Goal: Task Accomplishment & Management: Use online tool/utility

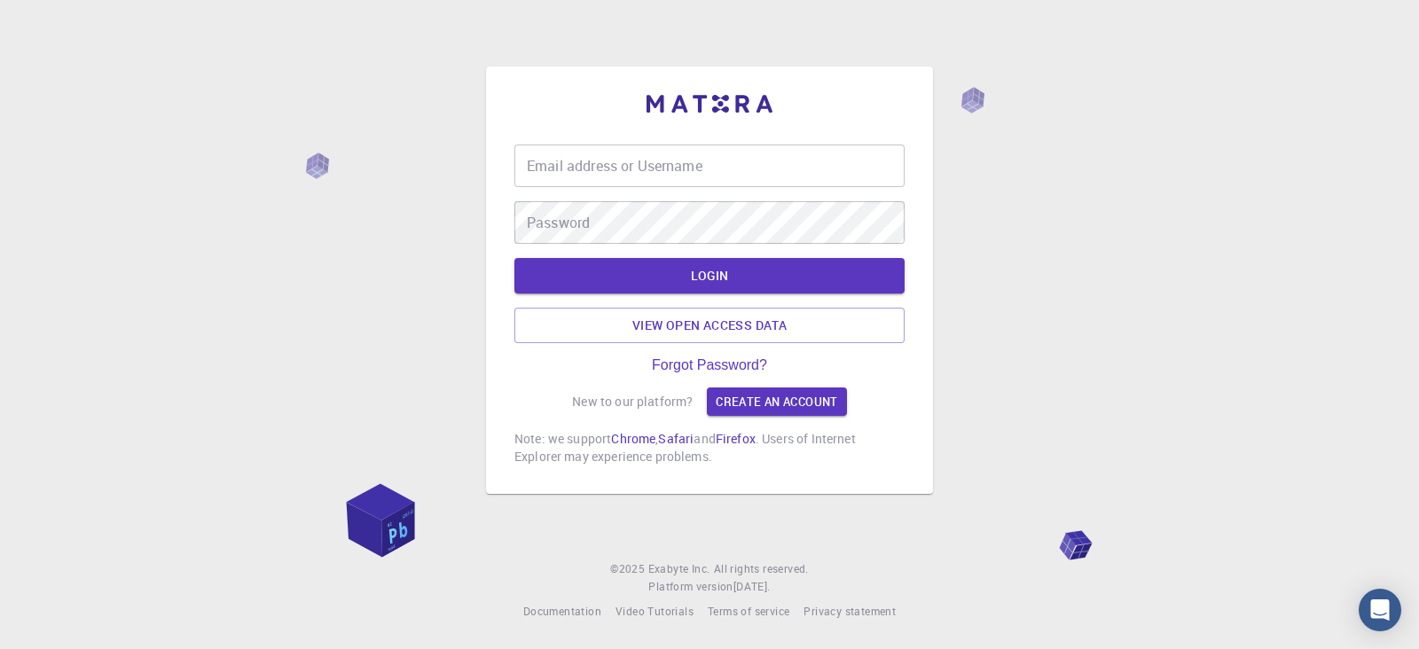
click at [638, 171] on input "Email address or Username" at bounding box center [709, 166] width 390 height 43
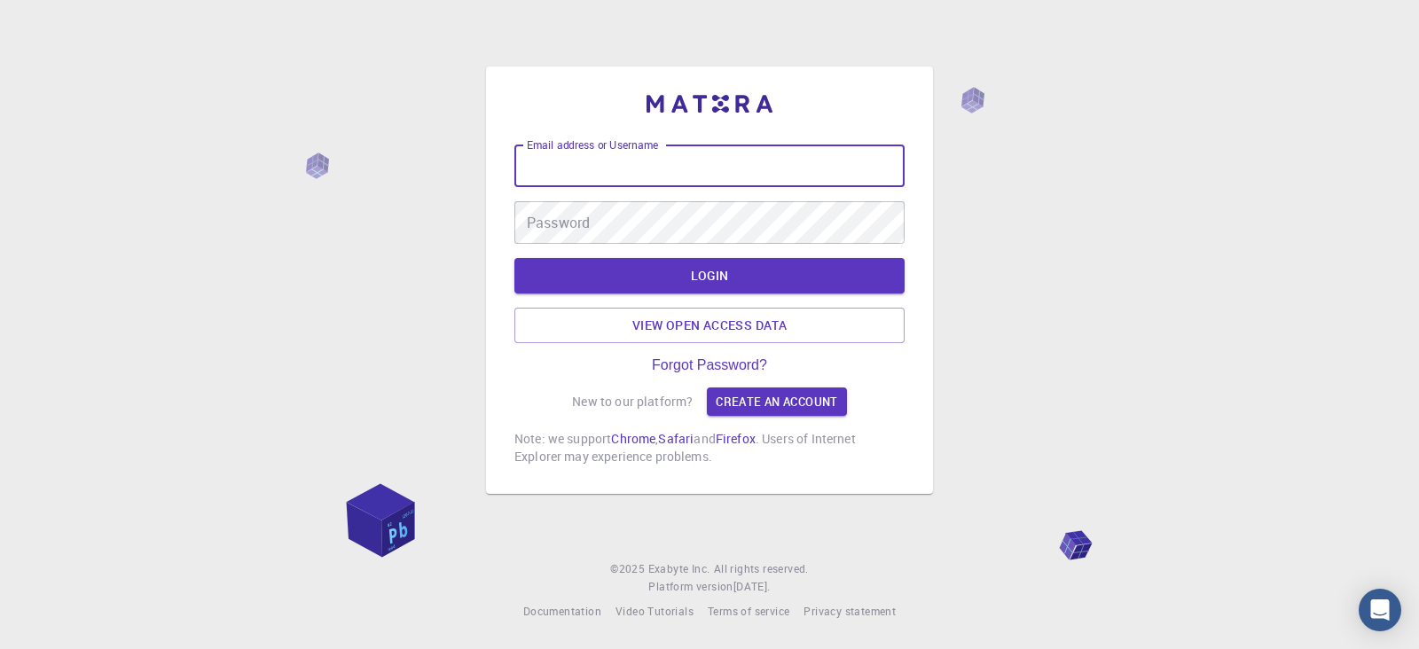
type input "kanrei"
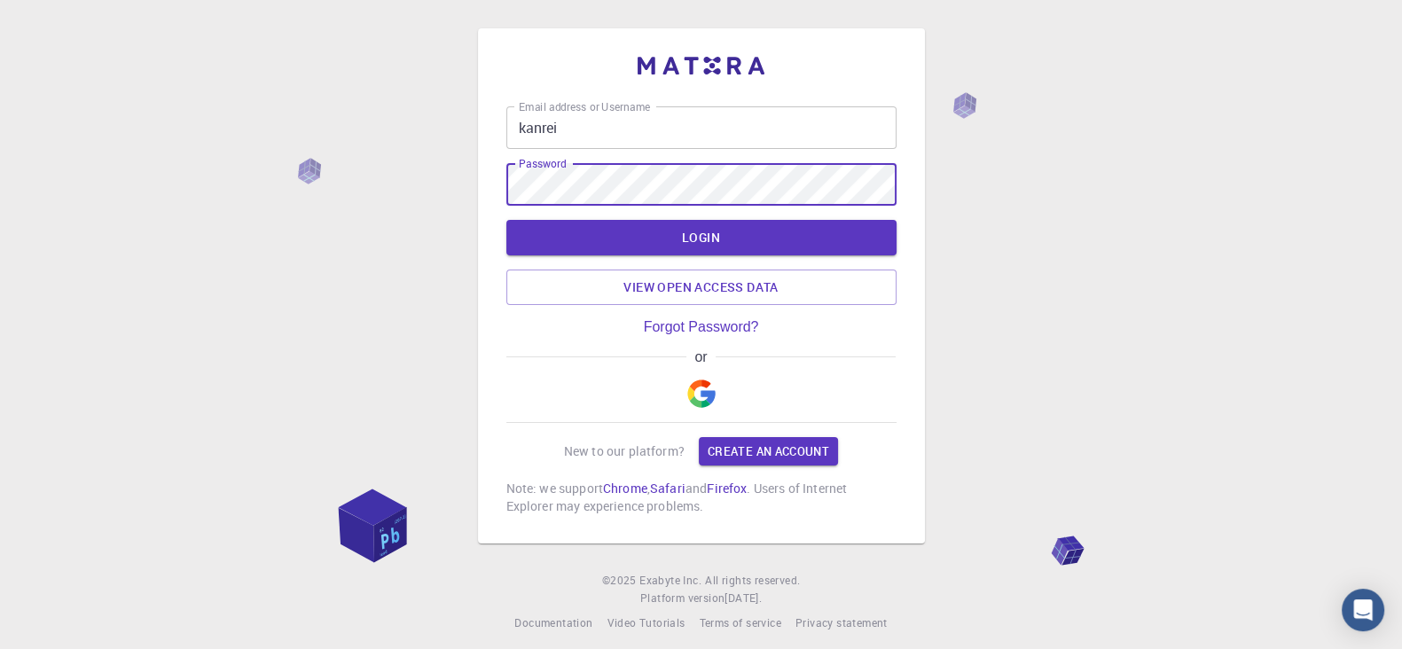
click at [506, 220] on button "LOGIN" at bounding box center [701, 237] width 390 height 35
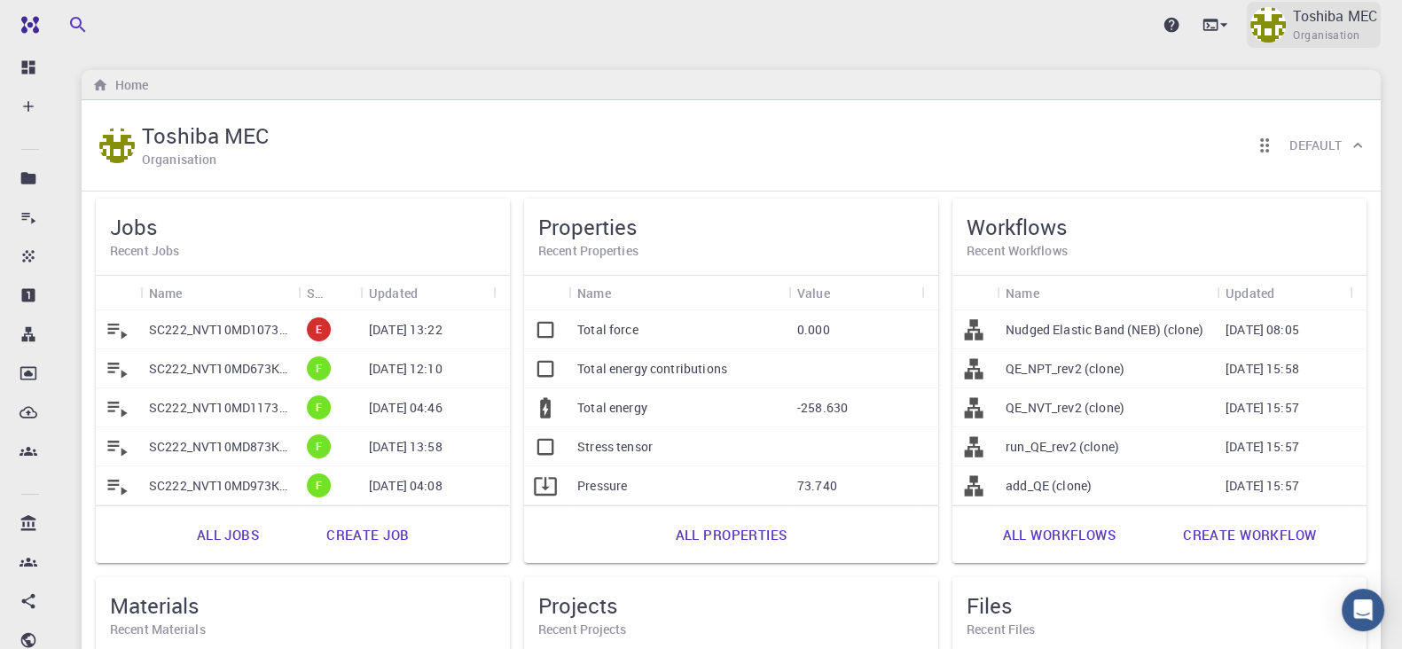
click at [1289, 34] on div "Toshiba MEC Organisation" at bounding box center [1314, 25] width 134 height 46
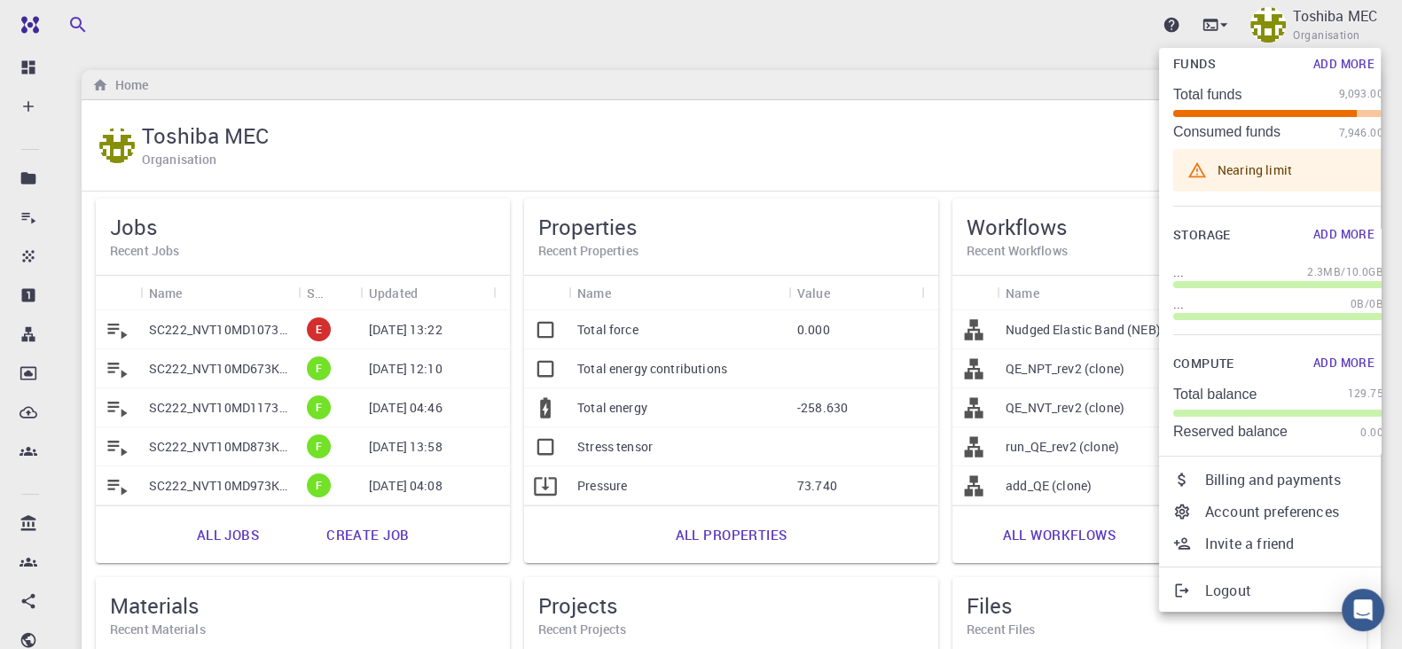
scroll to position [110, 0]
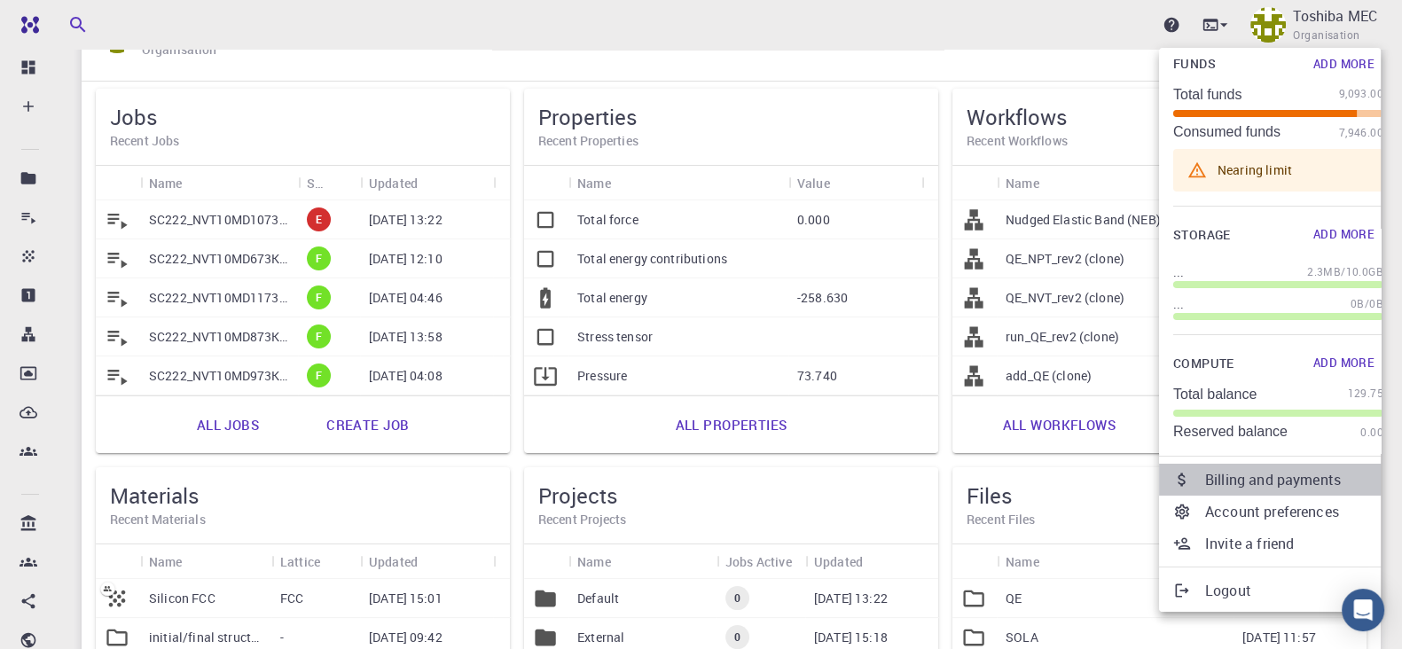
click at [1268, 478] on p "Billing and payments" at bounding box center [1294, 479] width 178 height 21
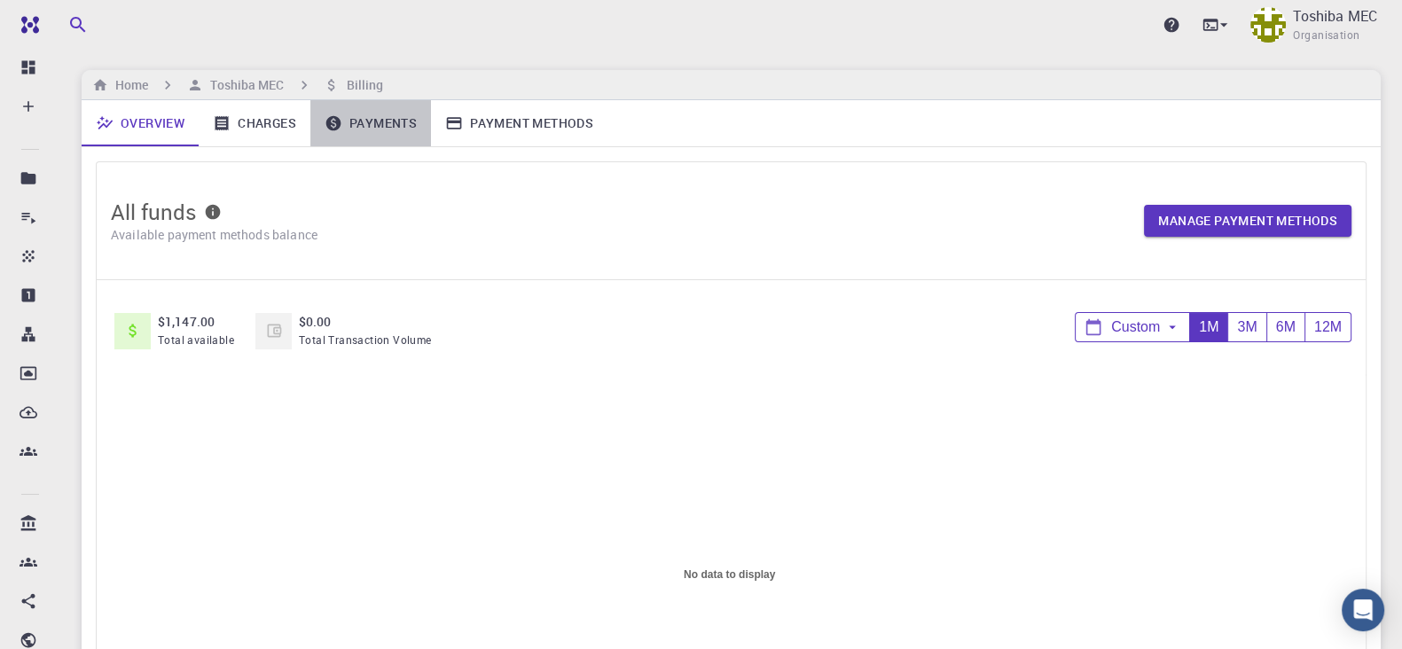
click at [372, 129] on link "Payments" at bounding box center [370, 123] width 121 height 46
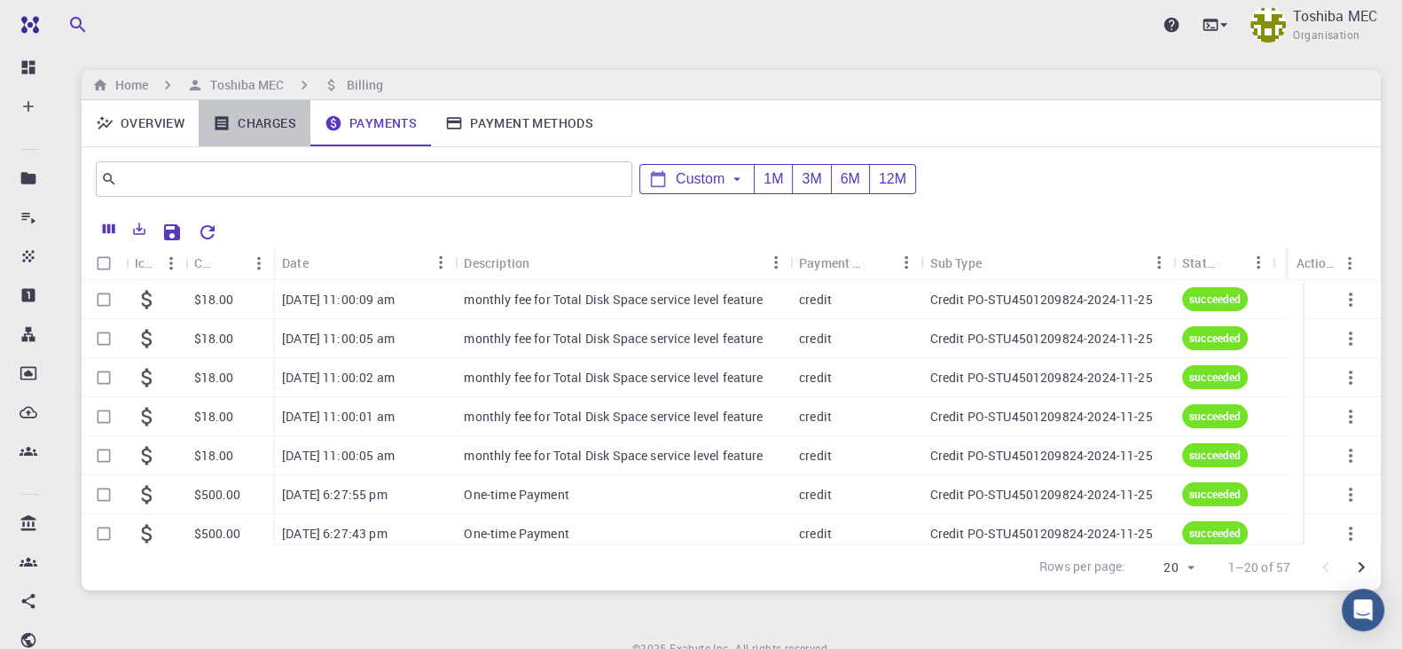
click at [256, 124] on link "Charges" at bounding box center [255, 123] width 112 height 46
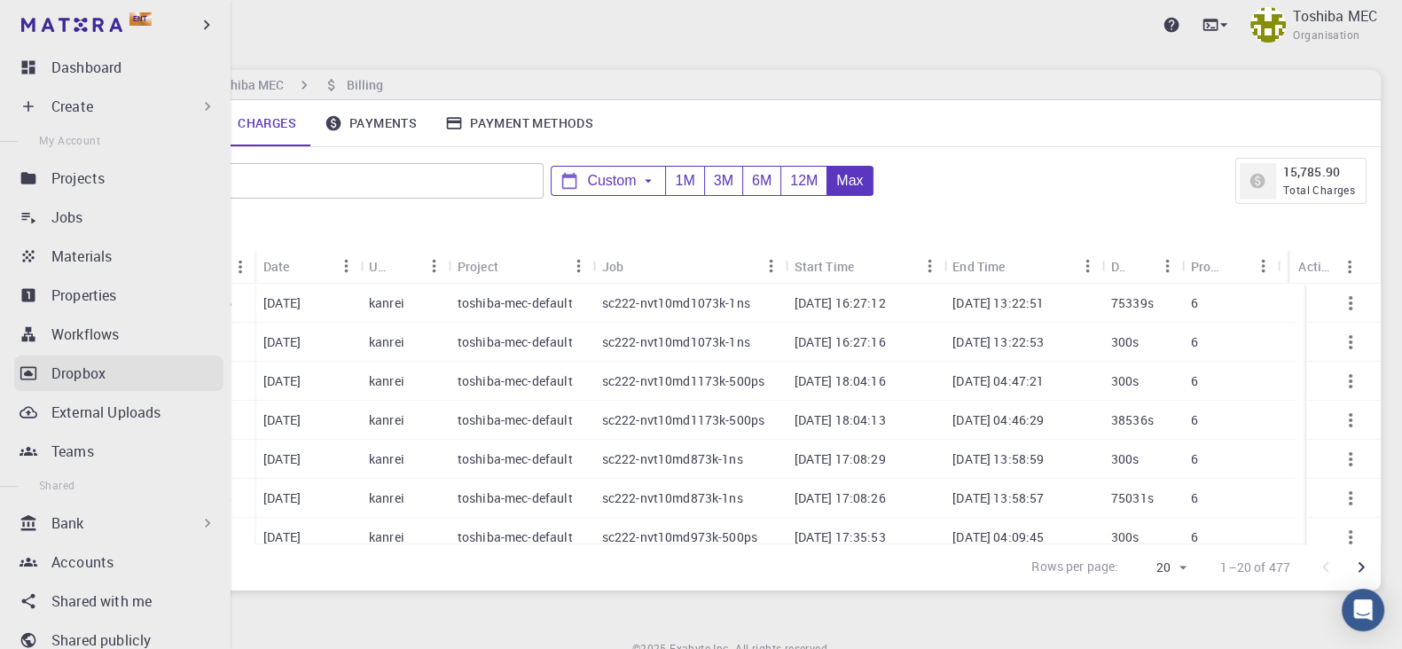
click at [60, 368] on p "Dropbox" at bounding box center [78, 373] width 54 height 21
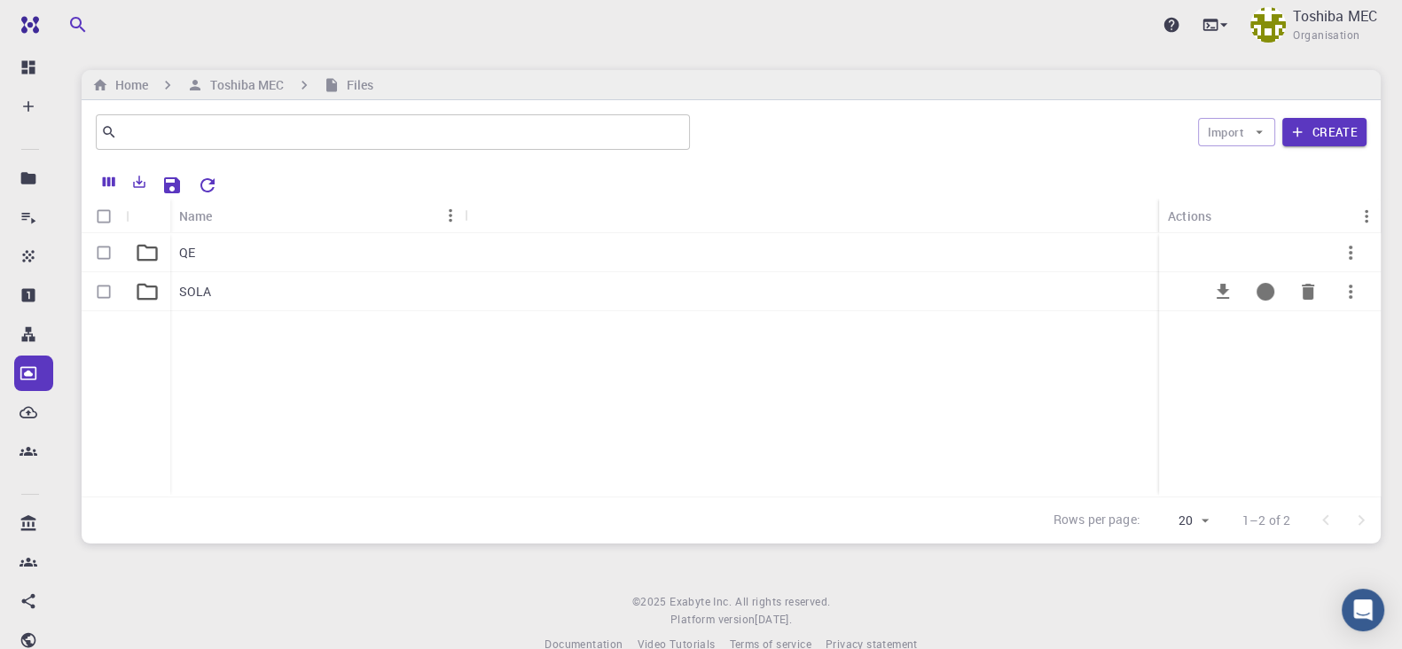
click at [135, 294] on icon at bounding box center [147, 291] width 25 height 25
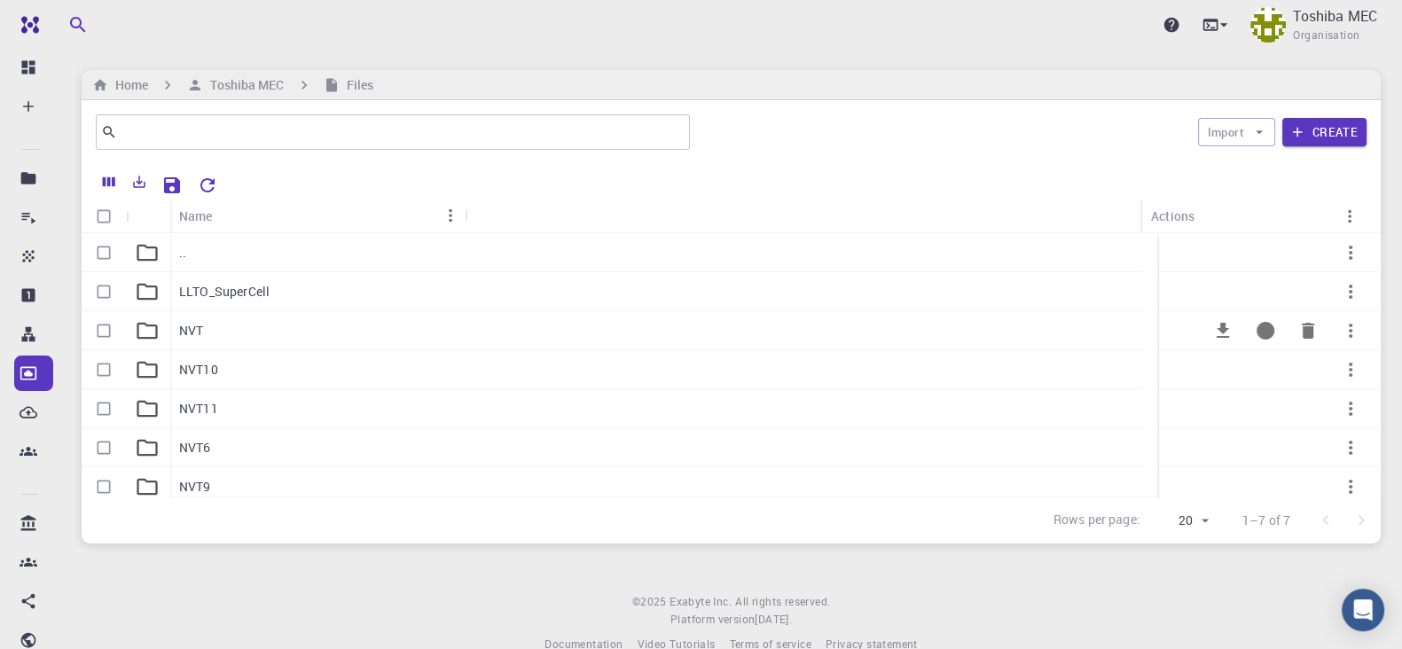
click at [191, 330] on p "NVT" at bounding box center [191, 331] width 24 height 18
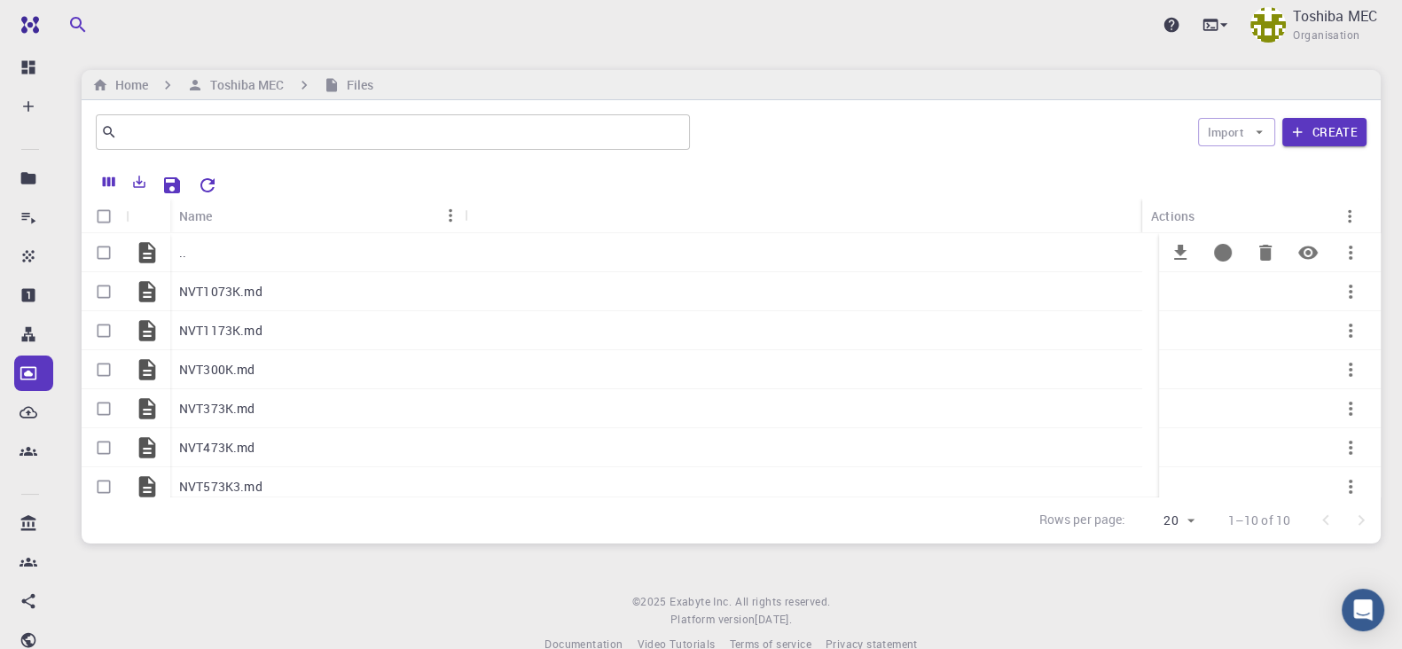
click at [189, 256] on div ".." at bounding box center [317, 252] width 294 height 39
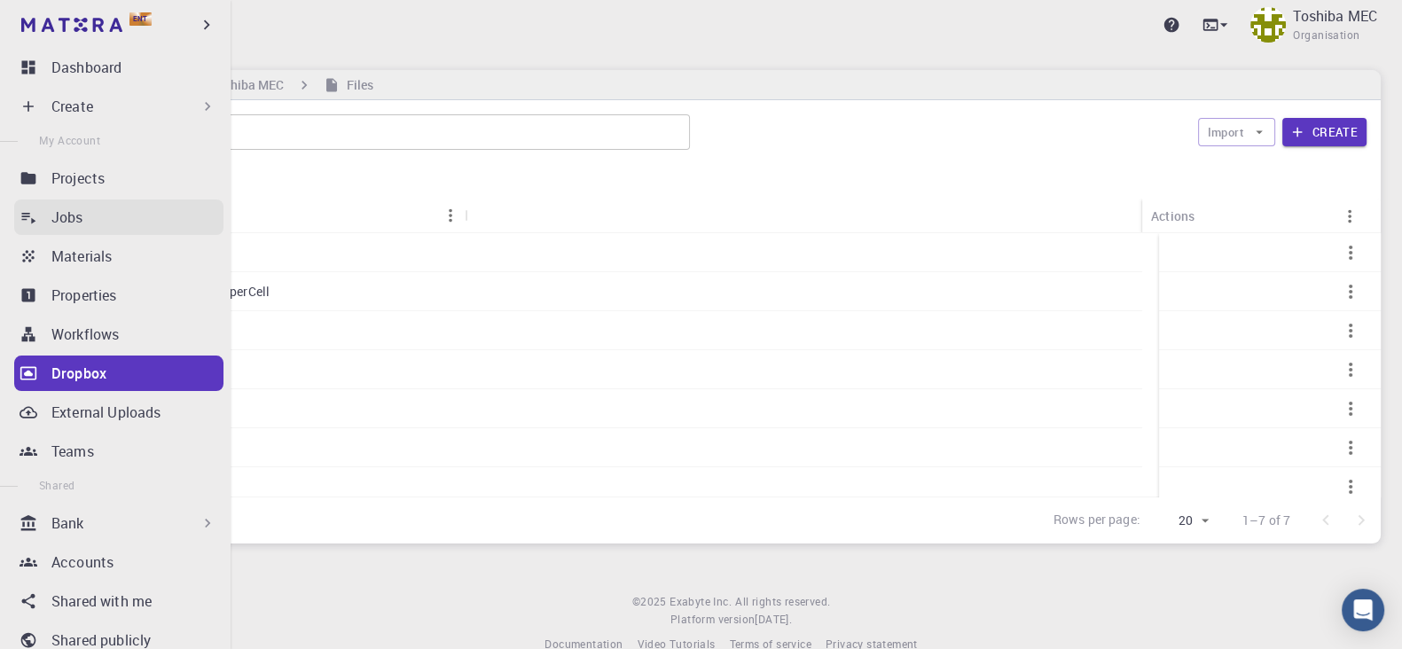
click at [99, 215] on div "Jobs" at bounding box center [137, 217] width 172 height 21
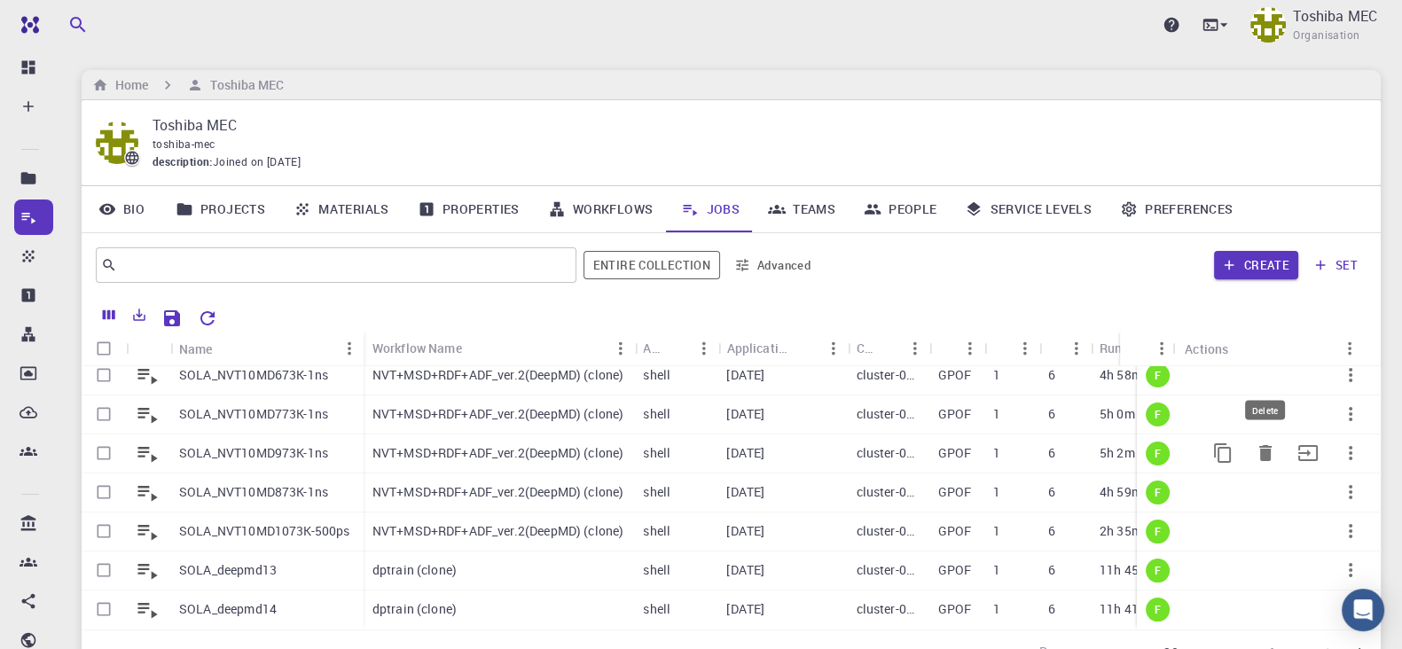
scroll to position [164, 0]
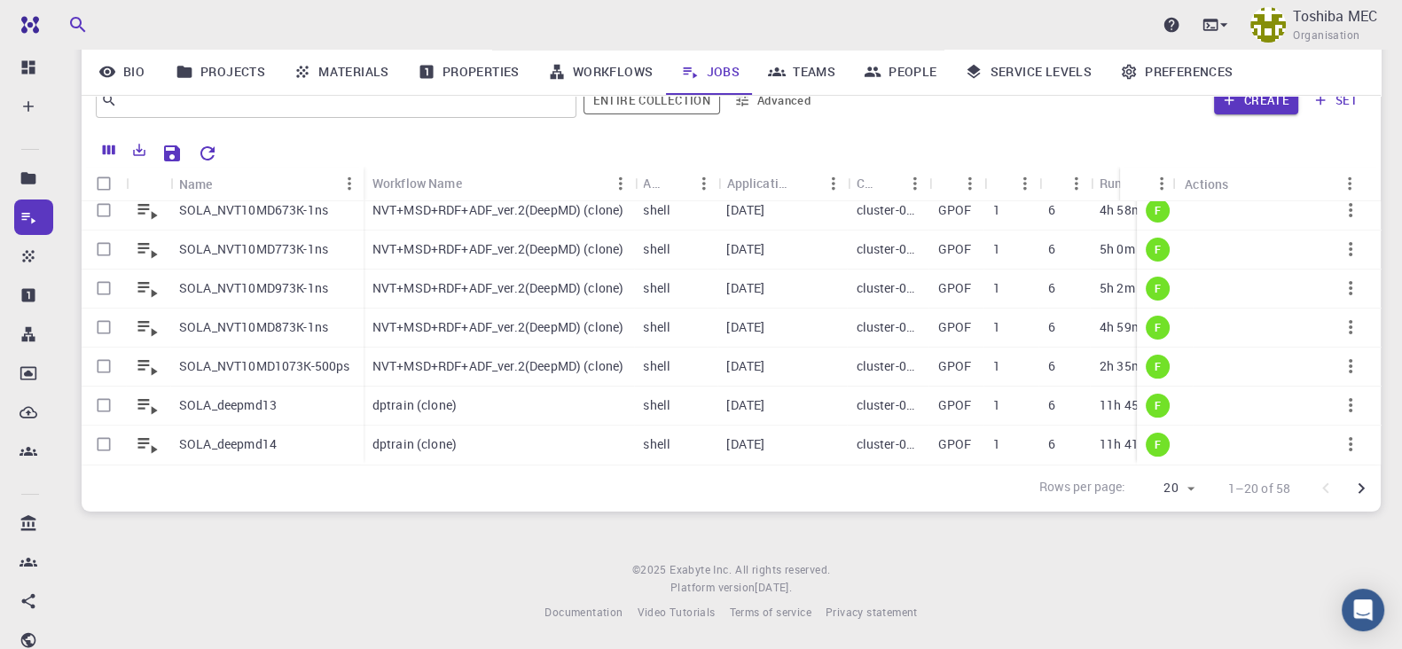
click at [1366, 486] on icon "Go to next page" at bounding box center [1361, 488] width 21 height 21
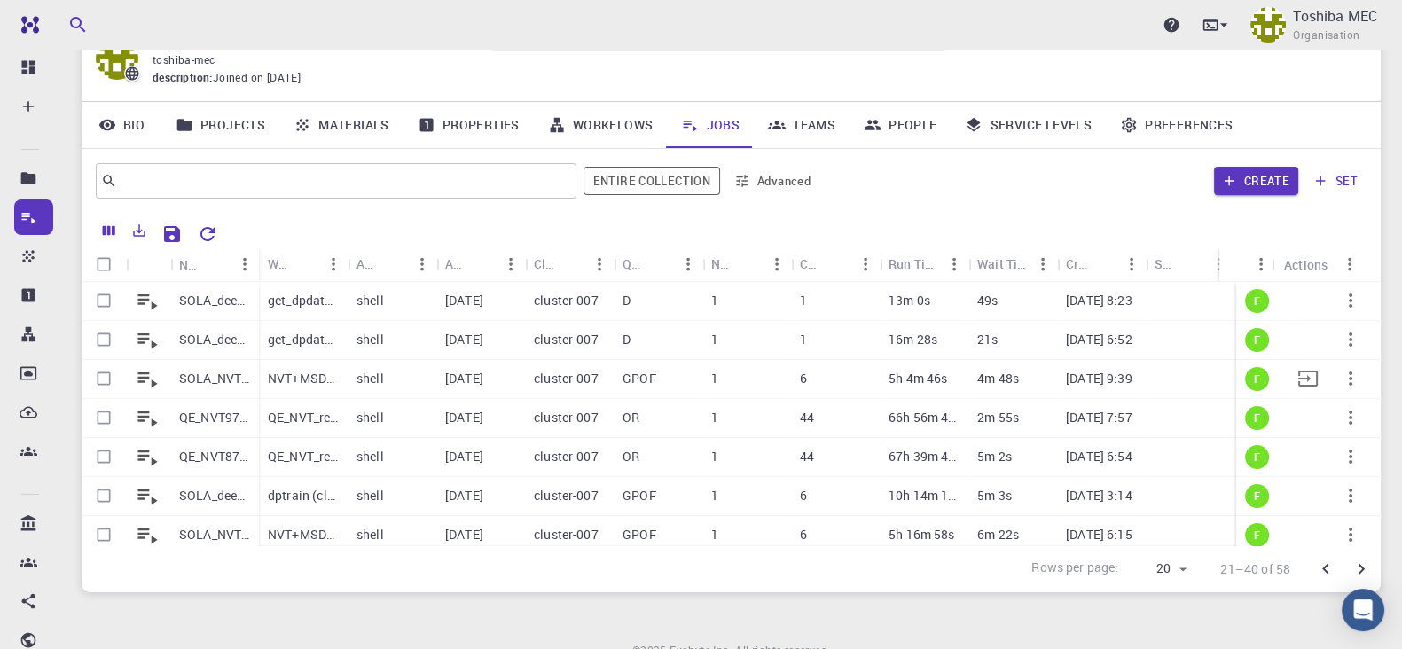
scroll to position [53, 0]
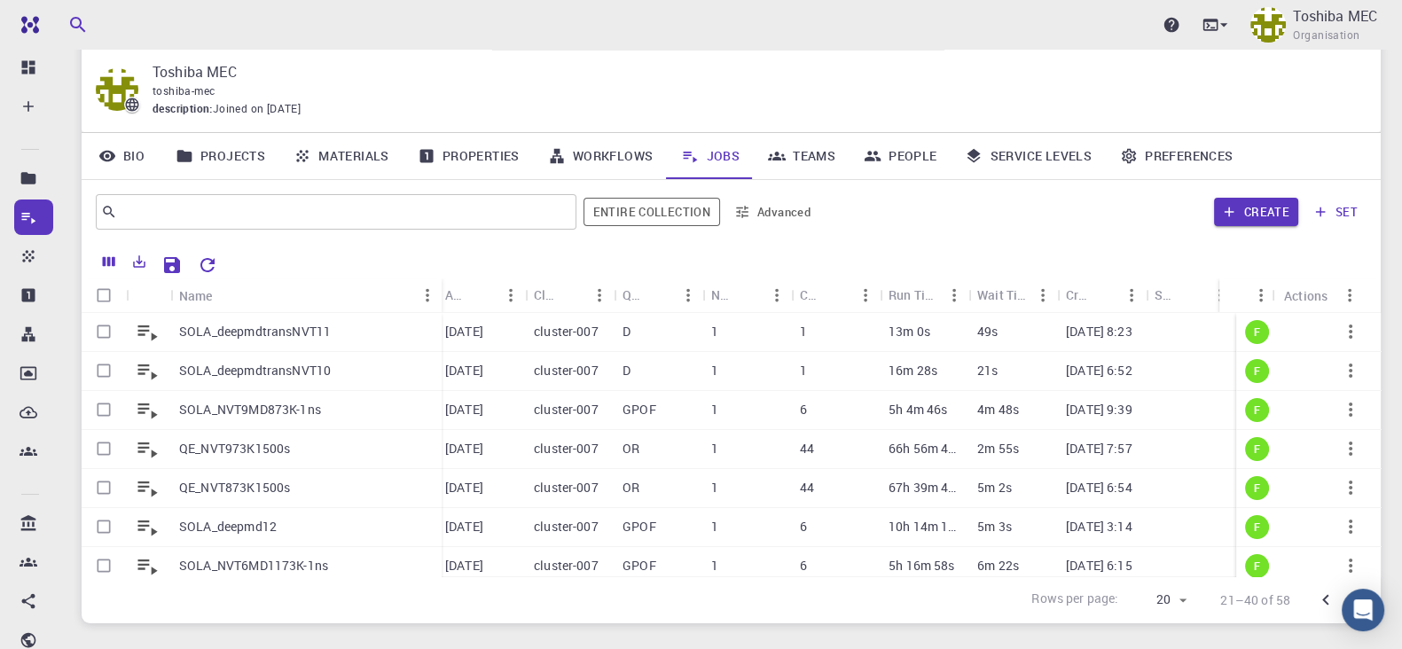
drag, startPoint x: 257, startPoint y: 294, endPoint x: 440, endPoint y: 277, distance: 183.5
click at [440, 278] on div "Name" at bounding box center [444, 295] width 18 height 35
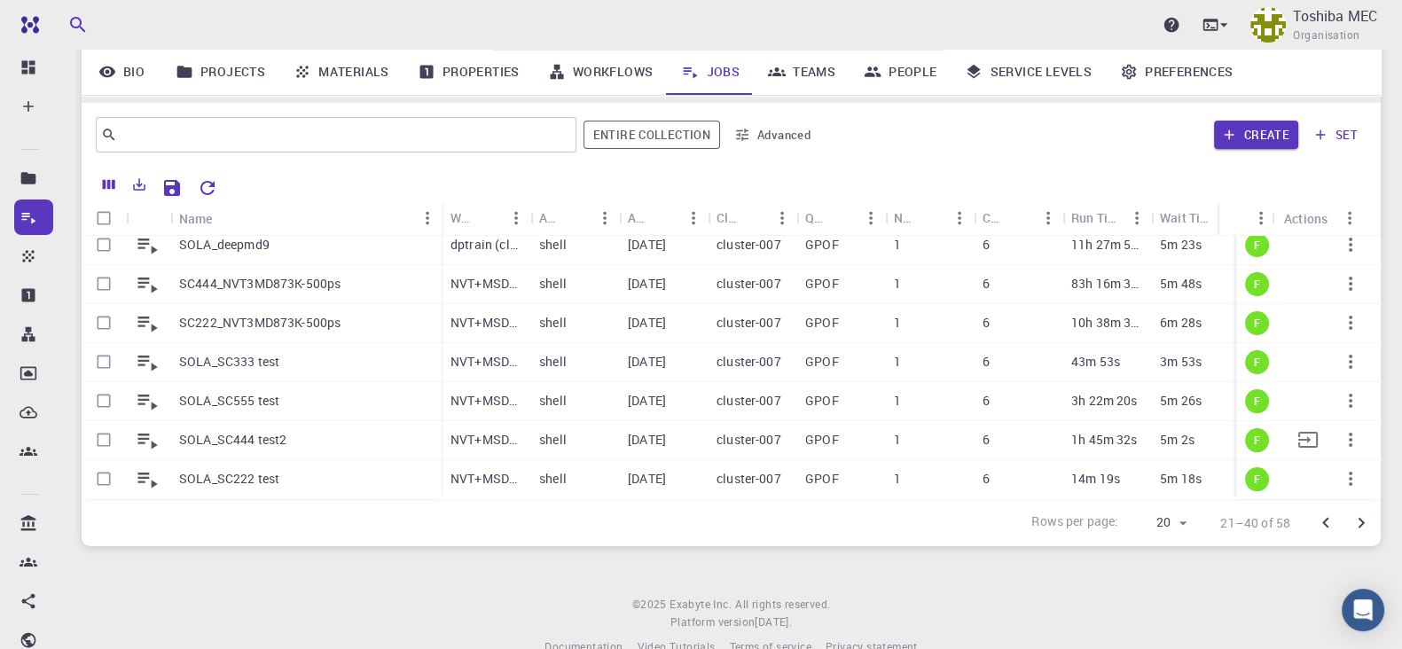
scroll to position [164, 0]
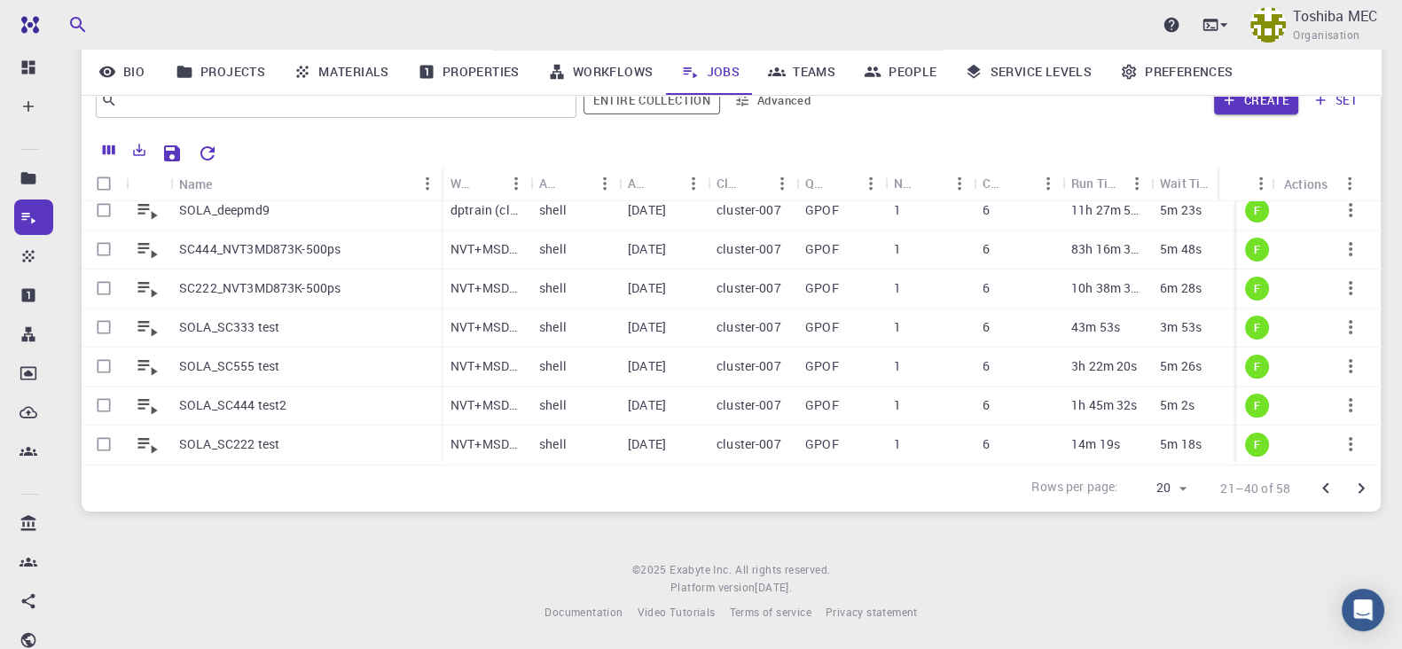
click at [1323, 484] on icon "Go to previous page" at bounding box center [1325, 488] width 21 height 21
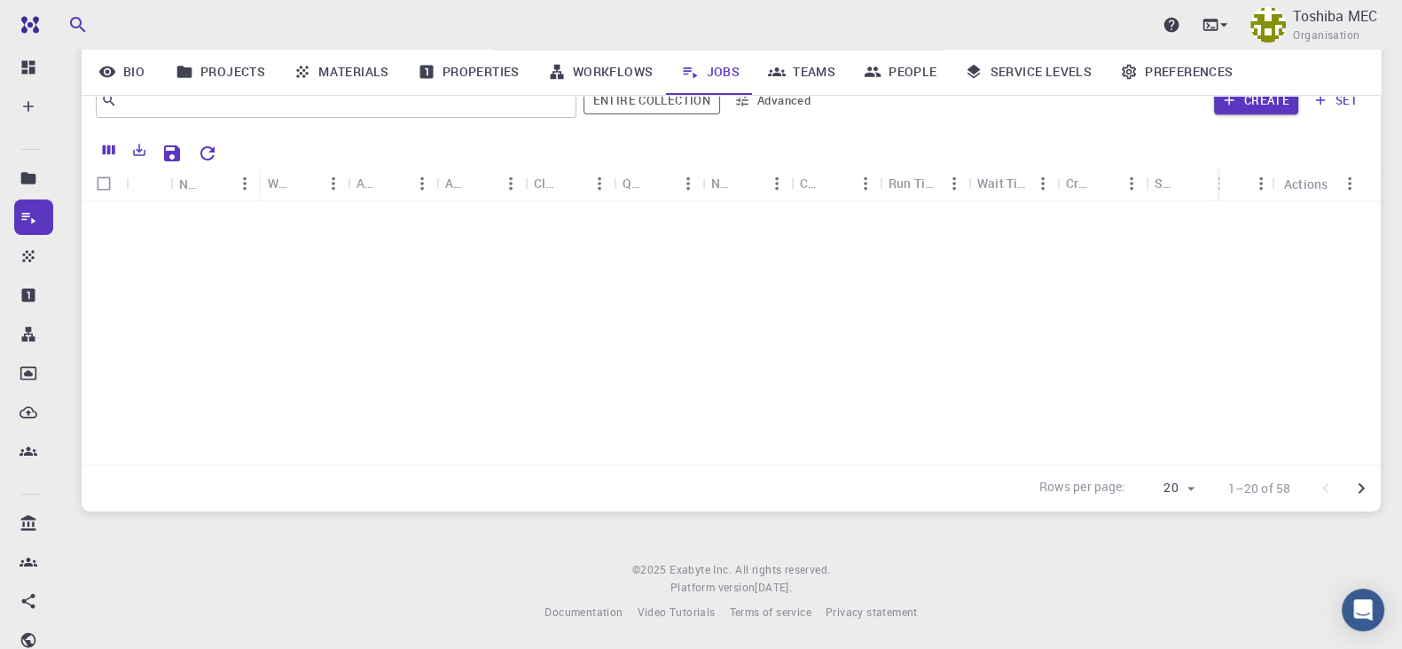
scroll to position [0, 0]
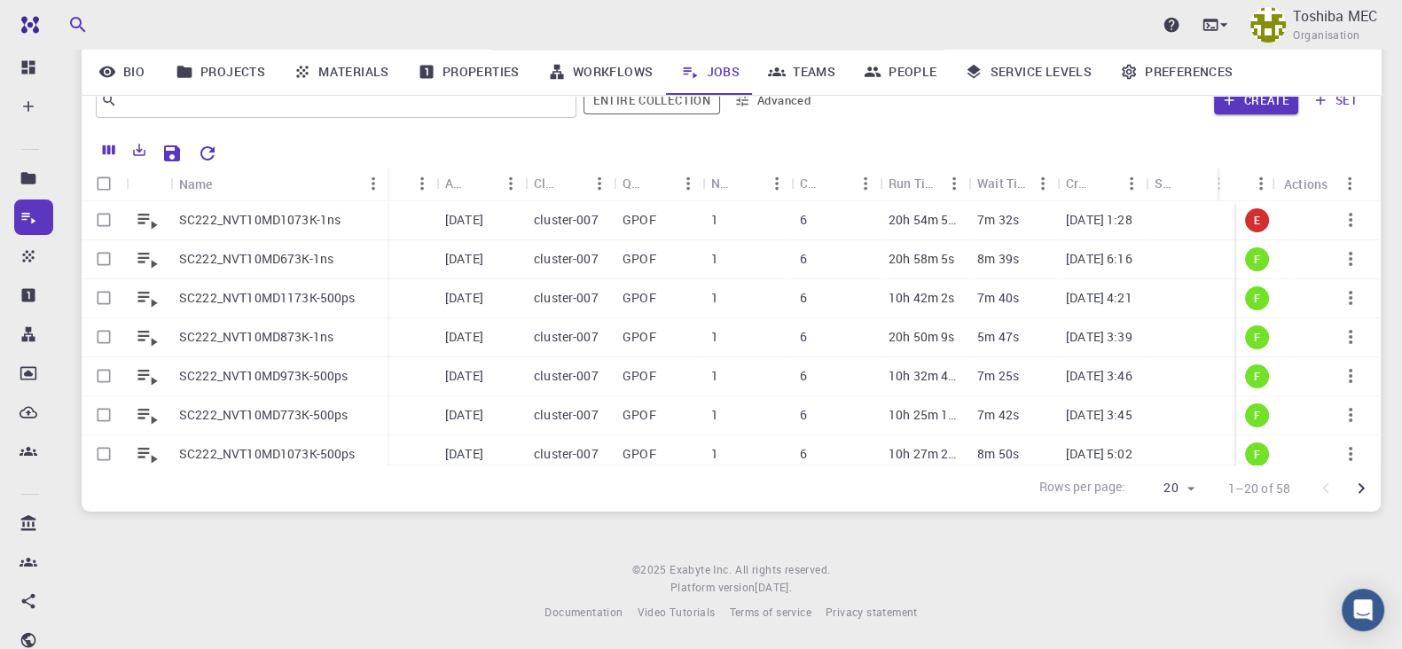
drag, startPoint x: 257, startPoint y: 184, endPoint x: 386, endPoint y: 183, distance: 128.6
click at [386, 183] on div "Name" at bounding box center [389, 184] width 18 height 35
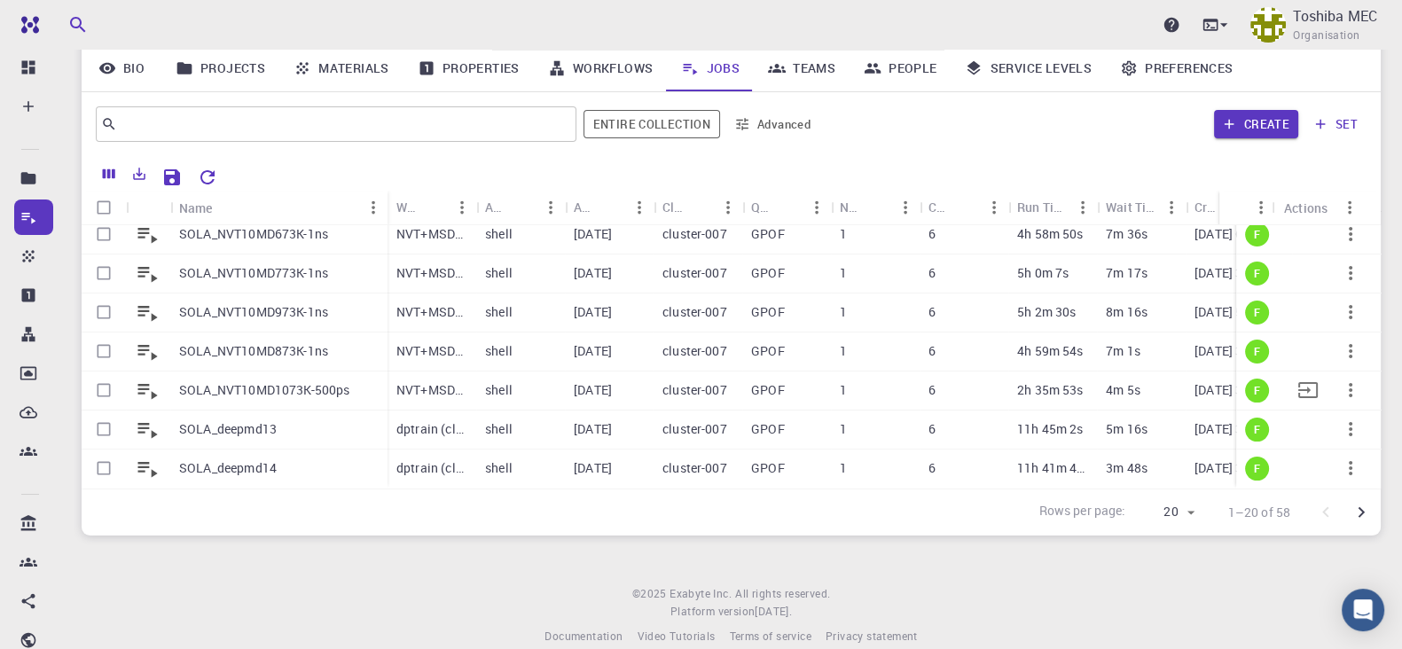
scroll to position [164, 0]
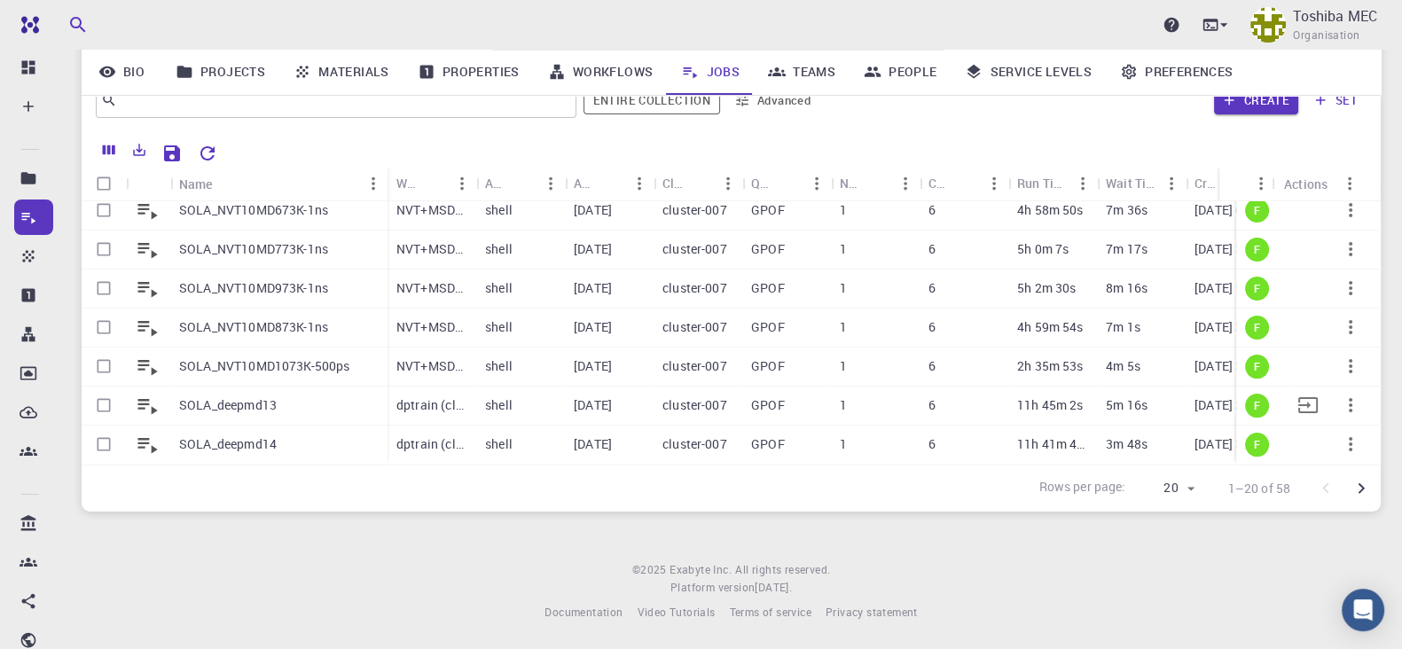
click at [222, 396] on p "SOLA_deepmd13" at bounding box center [228, 405] width 98 height 18
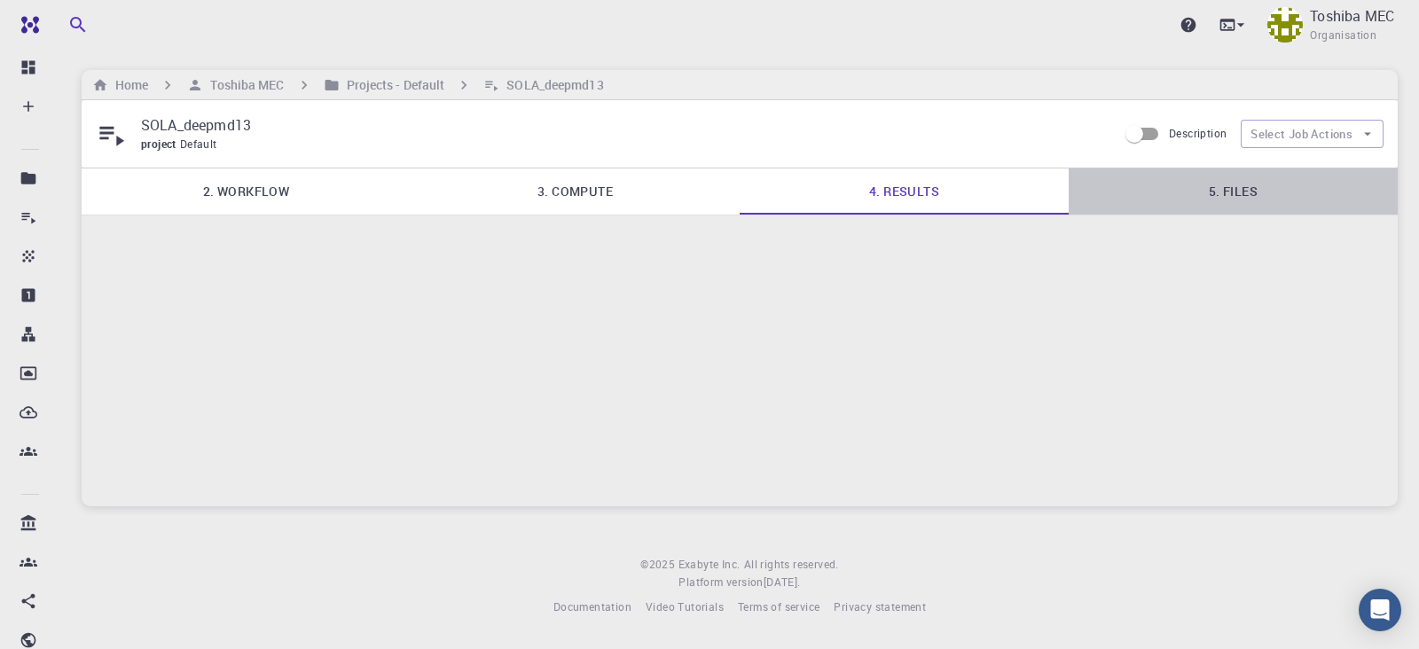
click at [1238, 201] on link "5. Files" at bounding box center [1233, 191] width 329 height 46
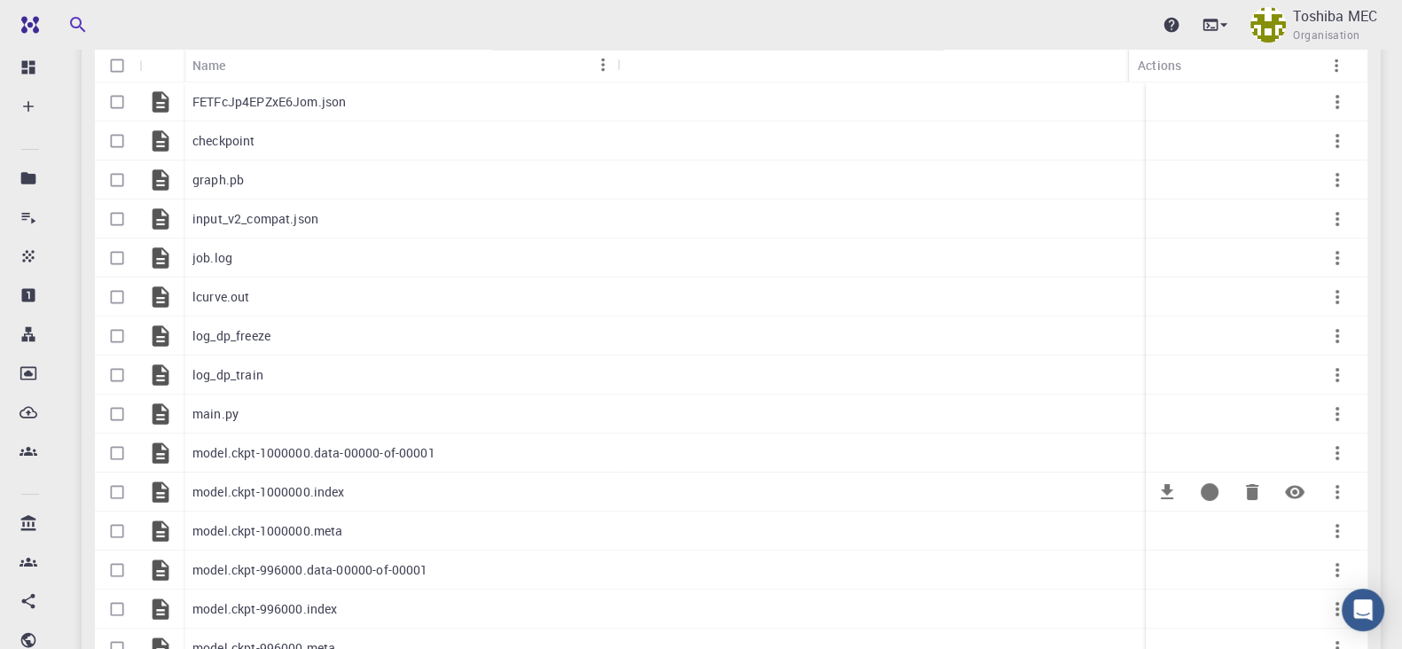
scroll to position [221, 0]
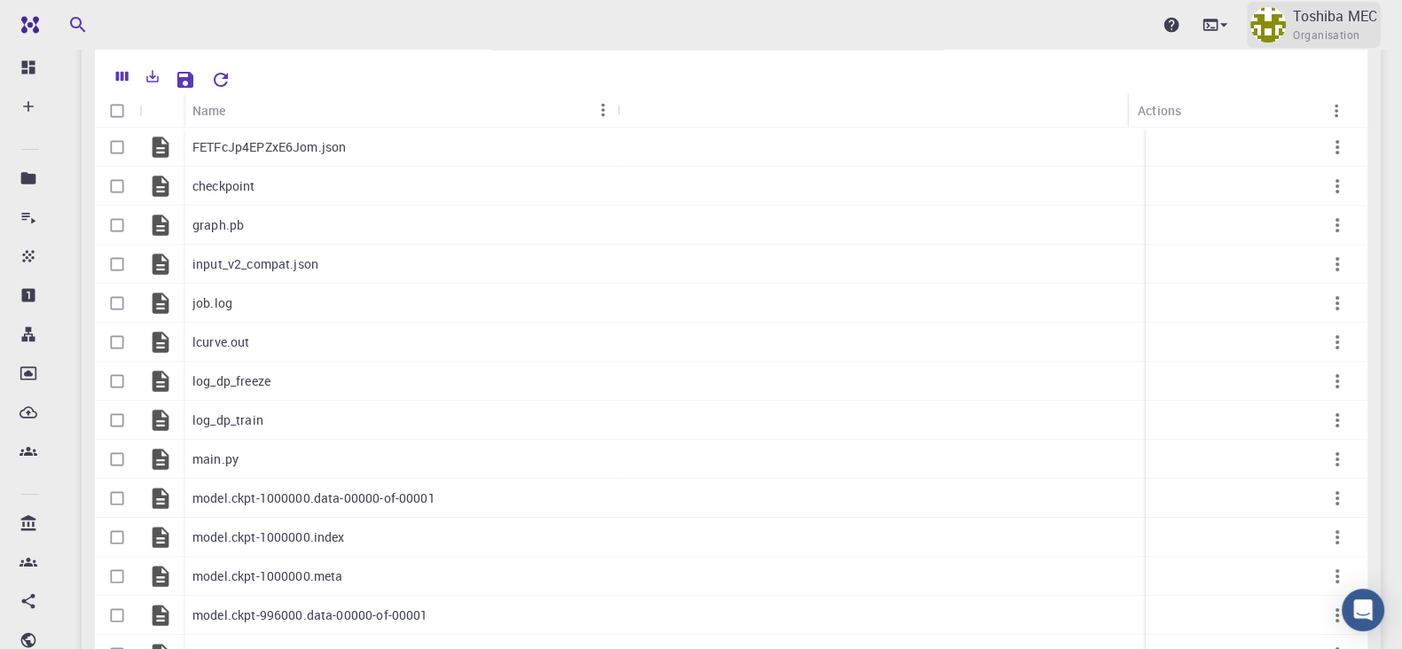
click at [1315, 28] on span "Organisation" at bounding box center [1326, 36] width 67 height 18
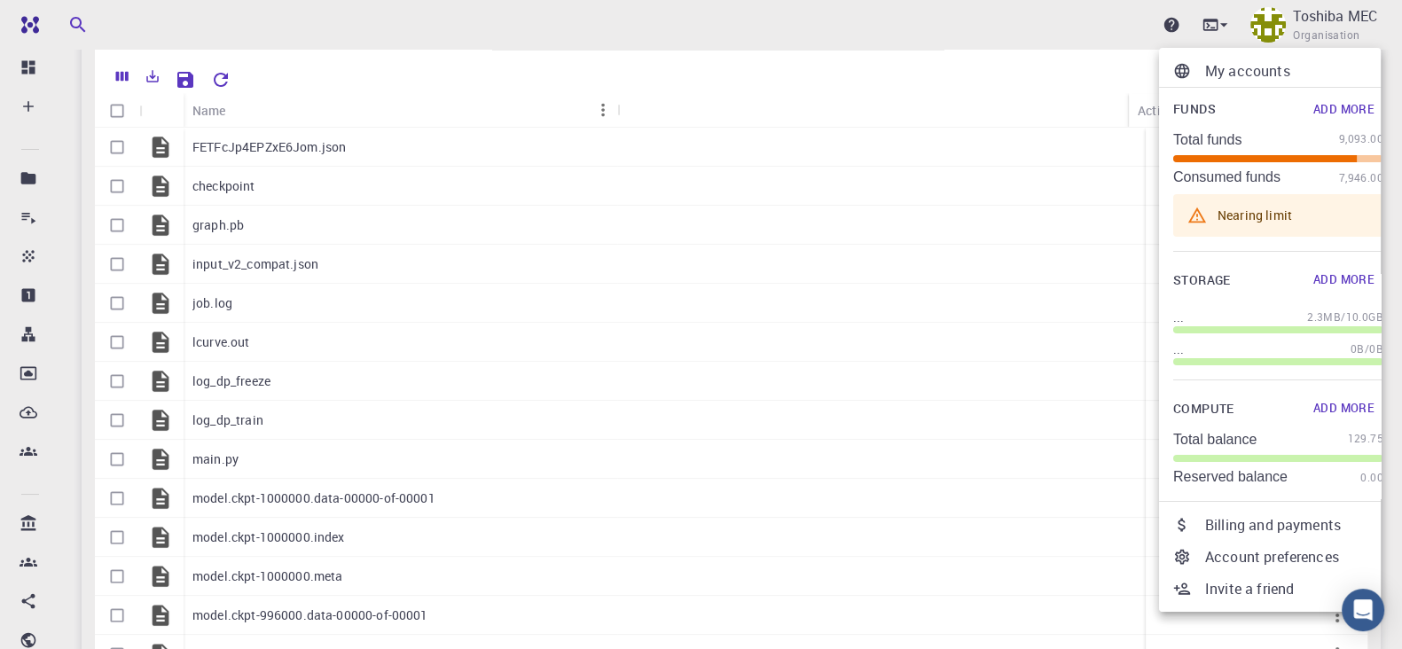
scroll to position [45, 0]
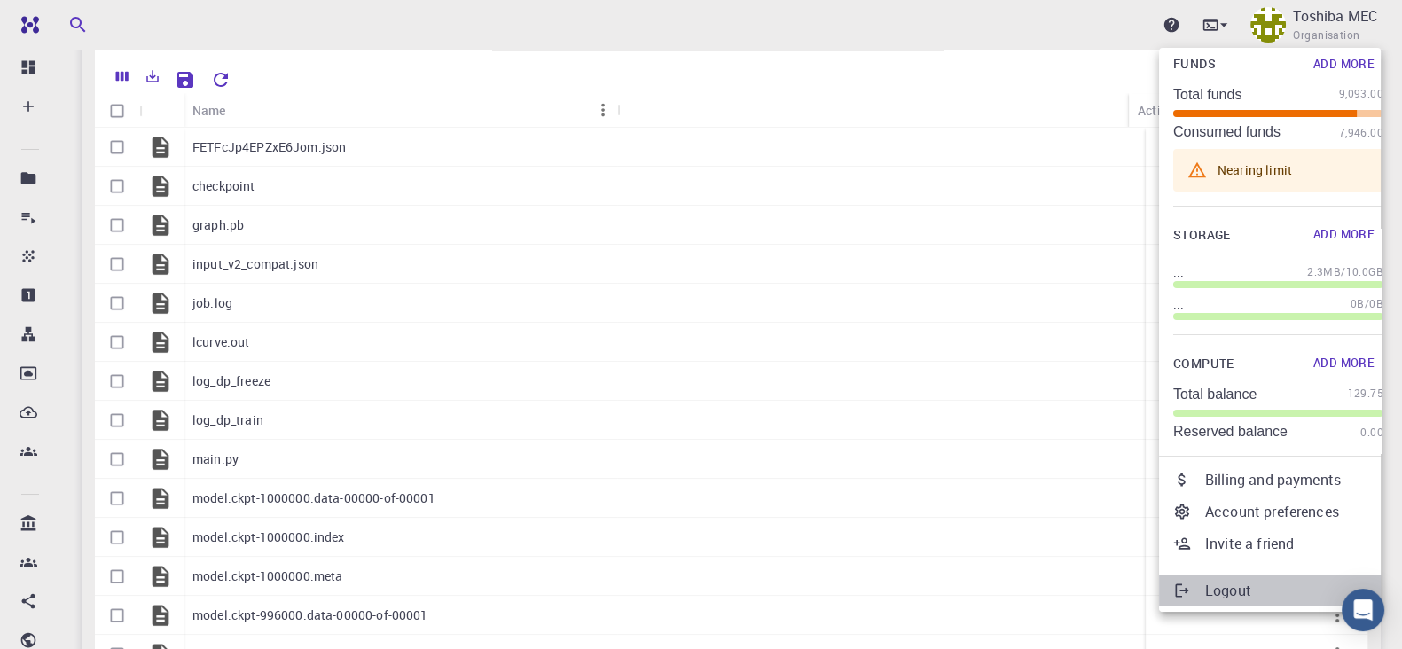
click at [1222, 589] on p "Logout" at bounding box center [1294, 590] width 178 height 21
